Goal: Task Accomplishment & Management: Manage account settings

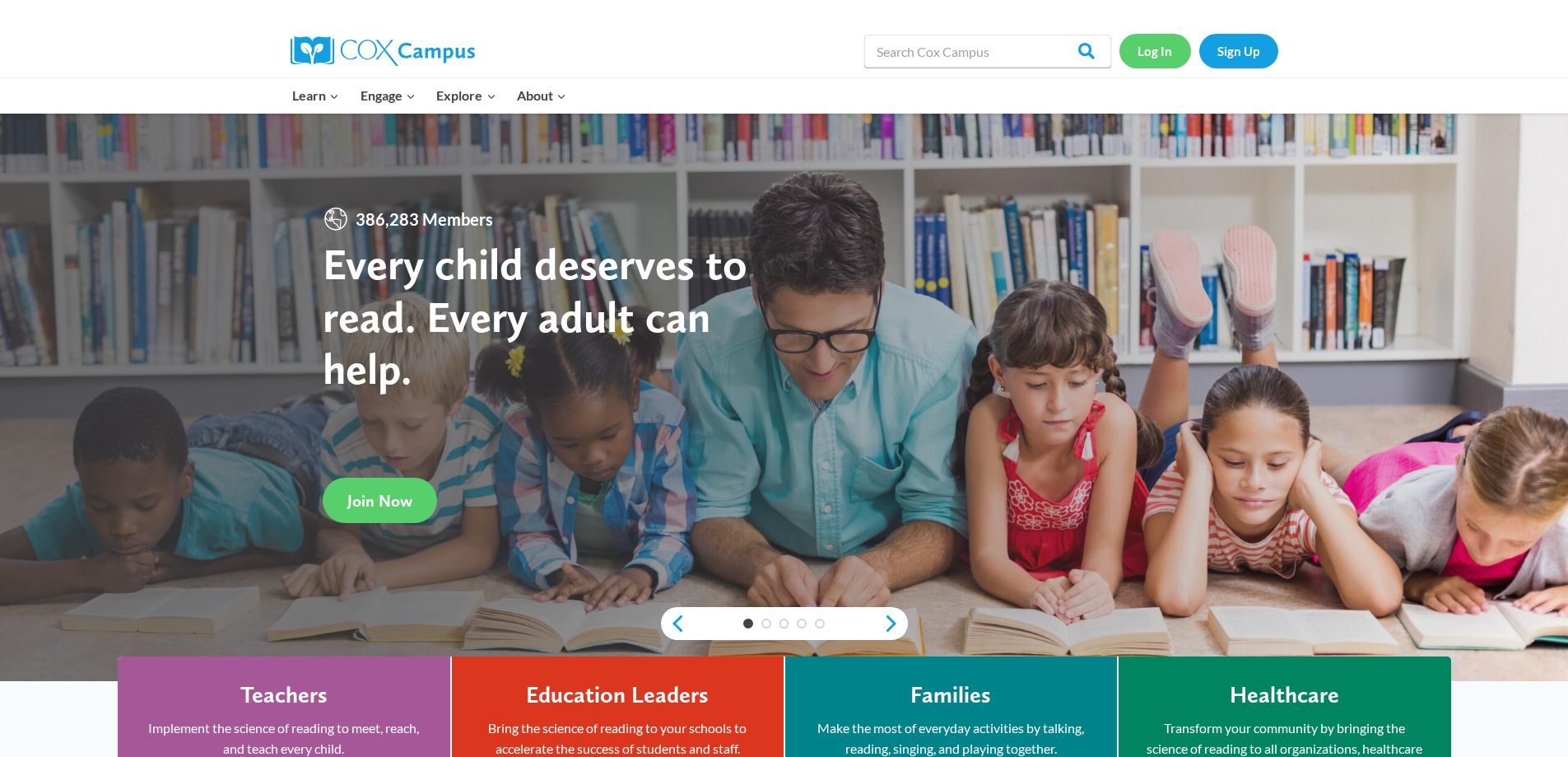
click at [1154, 53] on link "Log In" at bounding box center [1155, 50] width 72 height 33
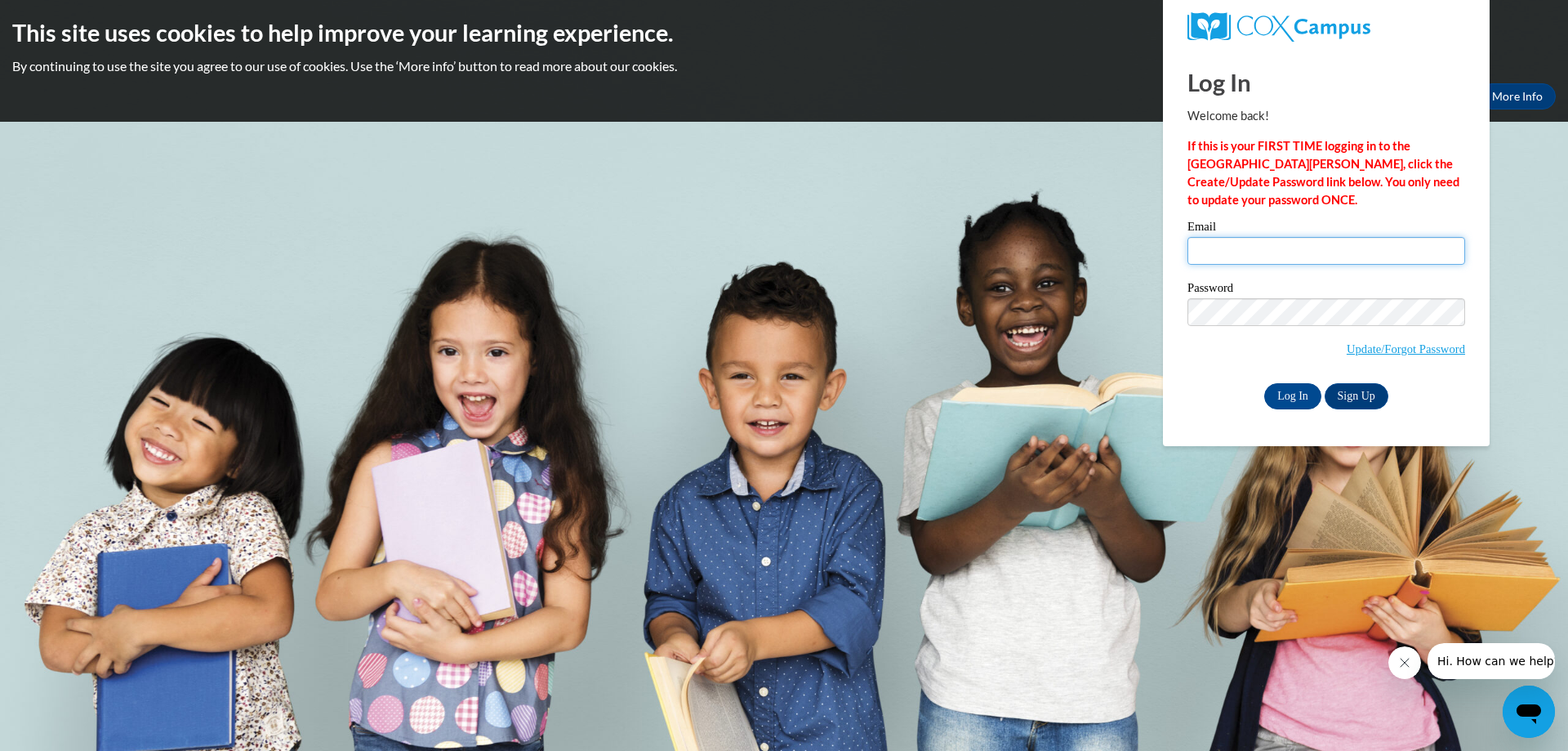
click at [1228, 242] on input "Email" at bounding box center [1326, 251] width 277 height 27
type input "[EMAIL_ADDRESS][DOMAIN_NAME]"
click at [1286, 396] on input "Log In" at bounding box center [1293, 396] width 58 height 26
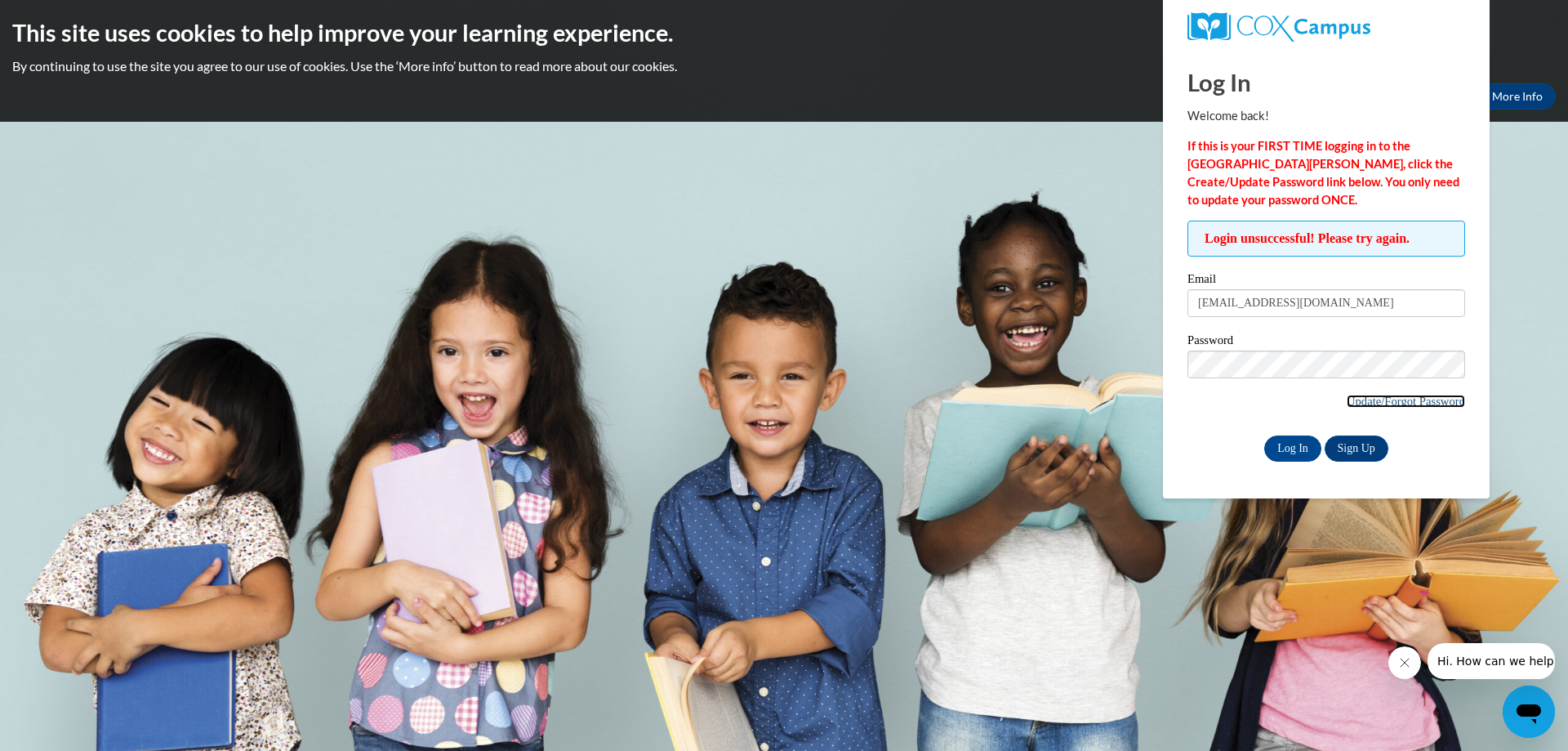
click at [1422, 398] on link "Update/Forgot Password" at bounding box center [1405, 400] width 118 height 13
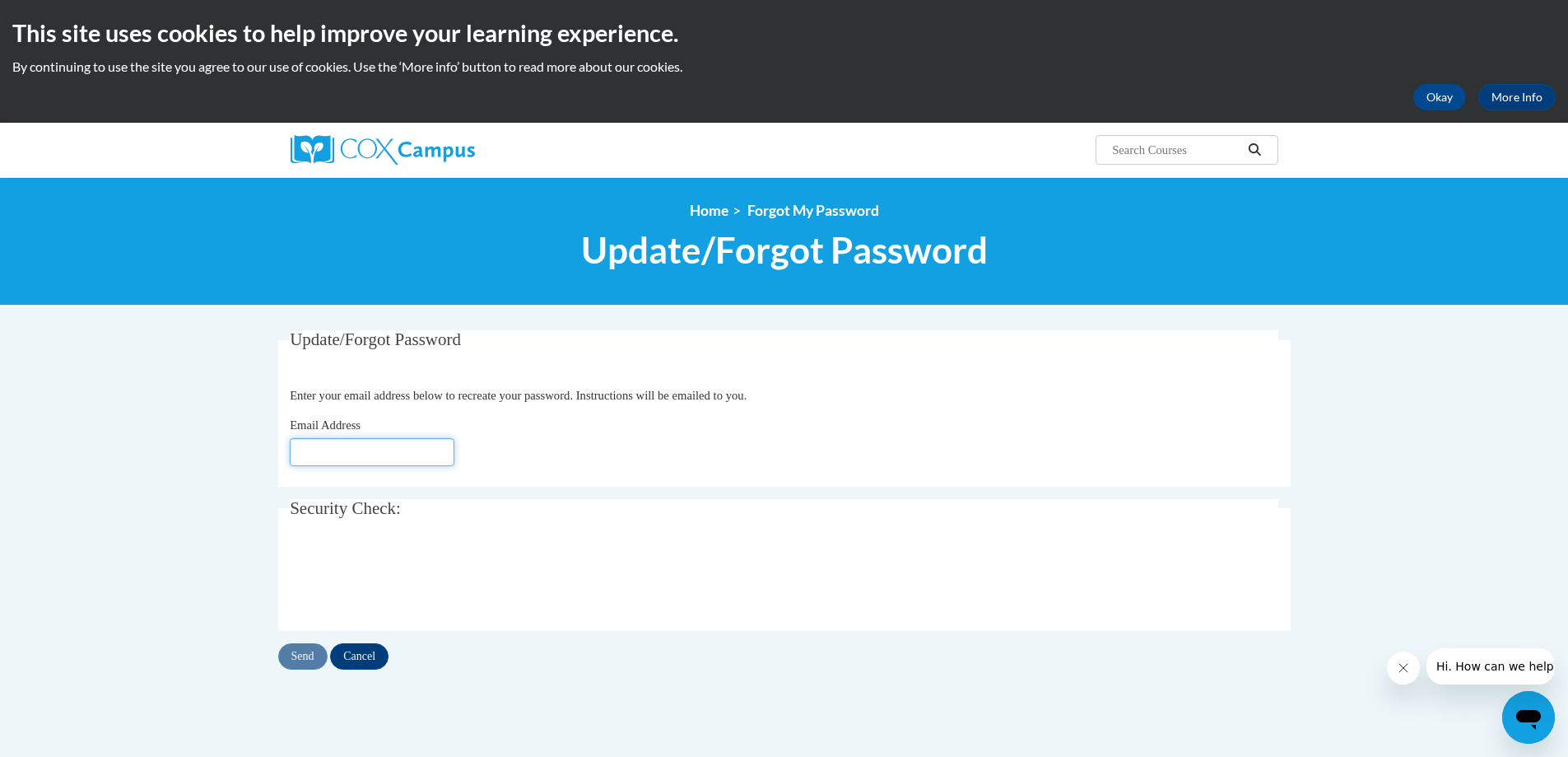
click at [385, 456] on input "Email Address" at bounding box center [371, 452] width 164 height 28
type input "[EMAIL_ADDRESS][DOMAIN_NAME]"
click at [580, 453] on div "Email Address groffkeg31@gmail.com" at bounding box center [784, 440] width 988 height 50
click at [294, 656] on input "Send" at bounding box center [303, 656] width 49 height 27
